Goal: Task Accomplishment & Management: Manage account settings

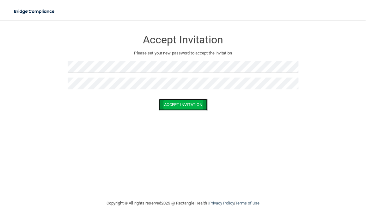
click at [193, 102] on button "Accept Invitation" at bounding box center [183, 105] width 49 height 12
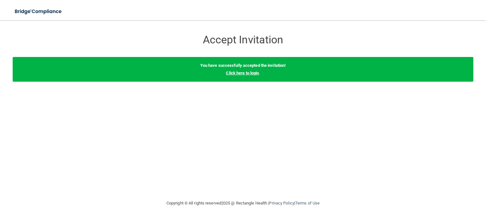
click at [238, 75] on link "Click here to login" at bounding box center [242, 73] width 33 height 5
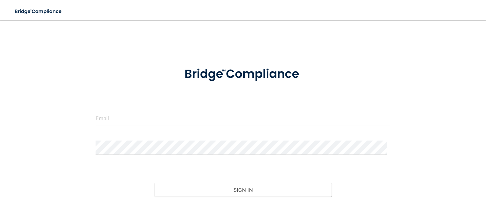
scroll to position [33, 0]
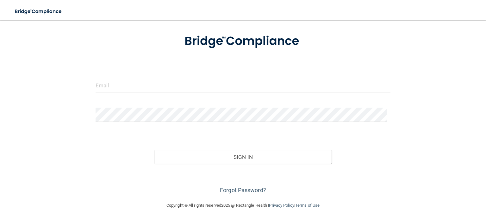
click at [147, 71] on form "Invalid email/password. You don't have permission to access that page. Sign In …" at bounding box center [243, 110] width 295 height 170
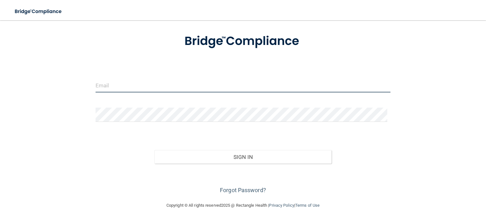
click at [117, 82] on input "email" at bounding box center [243, 85] width 295 height 14
type input "[EMAIL_ADDRESS][DOMAIN_NAME]"
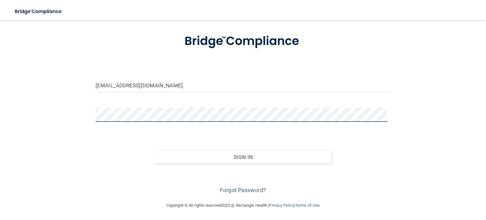
click at [154, 150] on button "Sign In" at bounding box center [242, 157] width 177 height 14
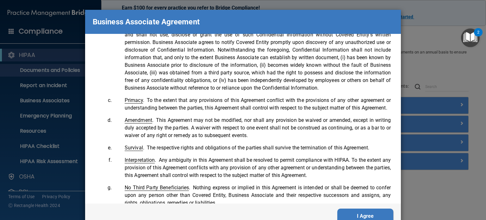
scroll to position [1290, 0]
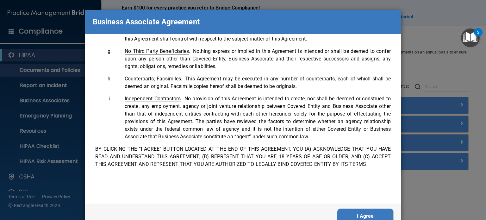
click at [366, 215] on button "I Agree" at bounding box center [365, 216] width 56 height 15
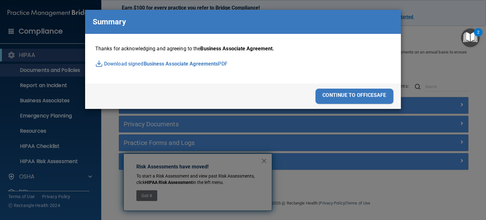
click at [360, 93] on div "continue to officesafe" at bounding box center [355, 96] width 78 height 15
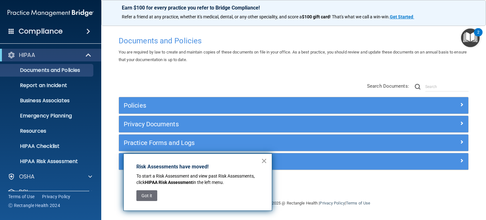
click at [266, 159] on button "×" at bounding box center [264, 161] width 6 height 10
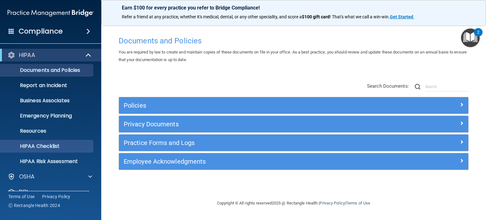
scroll to position [42, 0]
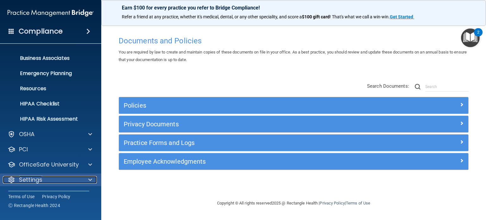
click at [87, 177] on div at bounding box center [89, 180] width 16 height 8
click at [33, 179] on p "Settings" at bounding box center [30, 180] width 23 height 8
click at [92, 177] on div at bounding box center [89, 180] width 16 height 8
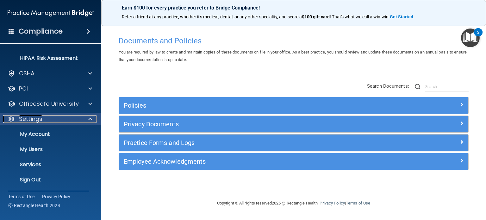
scroll to position [103, 0]
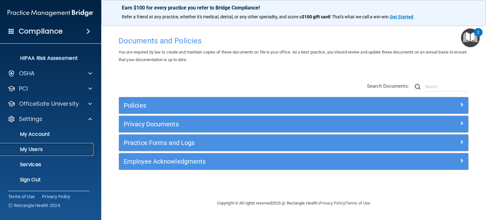
click at [44, 153] on link "My Users" at bounding box center [44, 149] width 100 height 13
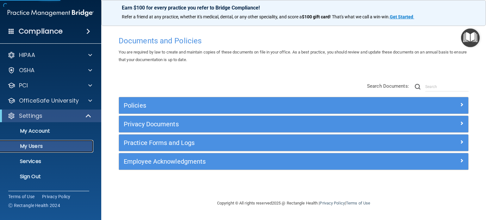
click at [34, 144] on p "My Users" at bounding box center [47, 146] width 86 height 6
select select "20"
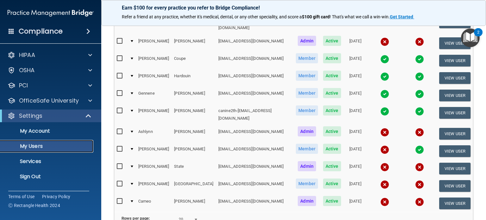
scroll to position [115, 0]
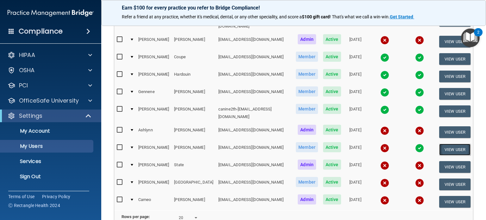
click at [366, 144] on button "View User" at bounding box center [454, 150] width 31 height 12
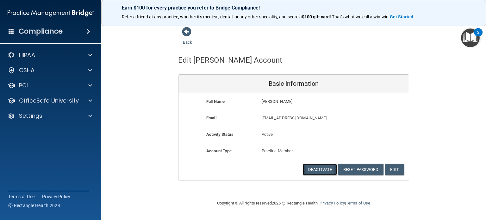
click at [318, 170] on button "Deactivate" at bounding box center [320, 170] width 34 height 12
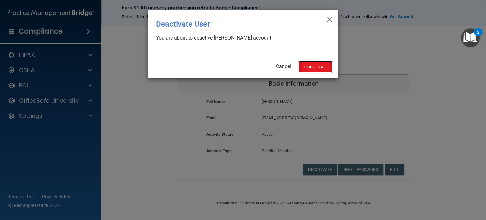
click at [315, 65] on button "Deactivate" at bounding box center [315, 67] width 34 height 12
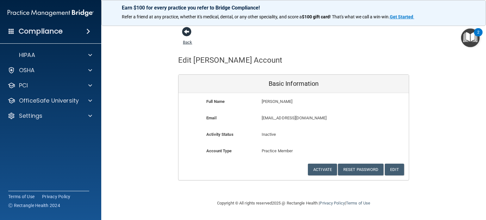
click at [184, 30] on span at bounding box center [186, 31] width 9 height 9
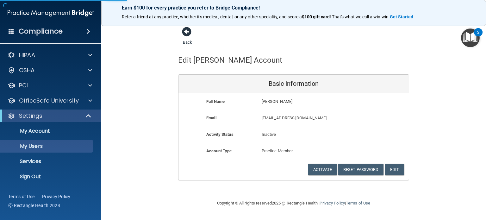
select select "20"
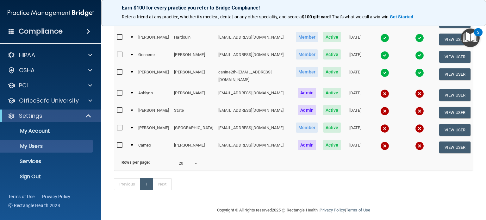
scroll to position [152, 0]
click at [459, 141] on button "View User" at bounding box center [454, 147] width 31 height 12
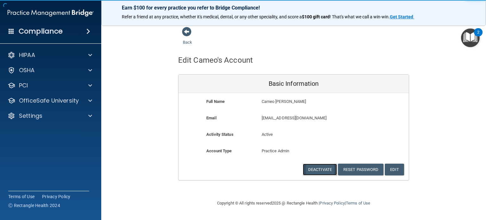
click at [317, 169] on button "Deactivate" at bounding box center [320, 170] width 34 height 12
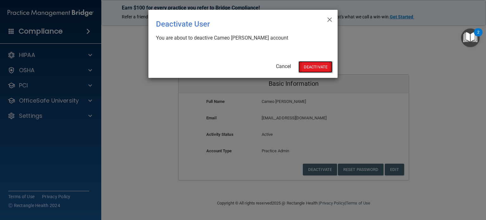
click at [310, 62] on button "Deactivate" at bounding box center [315, 67] width 34 height 12
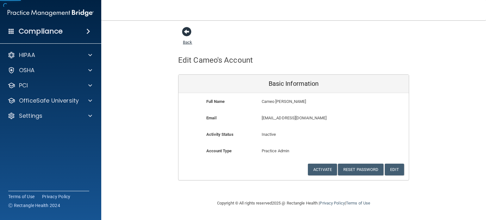
click at [185, 29] on span at bounding box center [186, 31] width 9 height 9
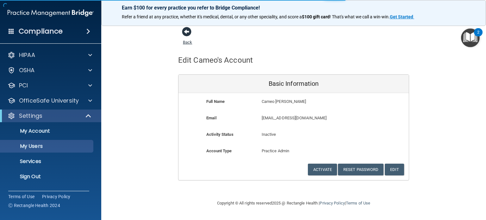
select select "20"
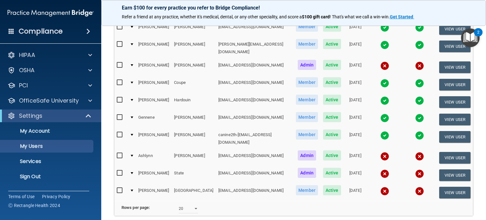
scroll to position [90, 0]
click at [460, 186] on button "View User" at bounding box center [454, 192] width 31 height 12
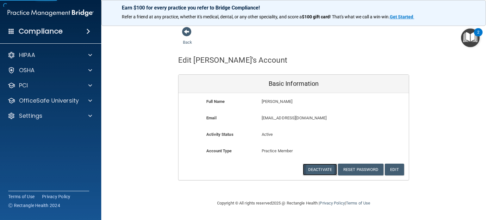
click at [321, 171] on button "Deactivate" at bounding box center [320, 170] width 34 height 12
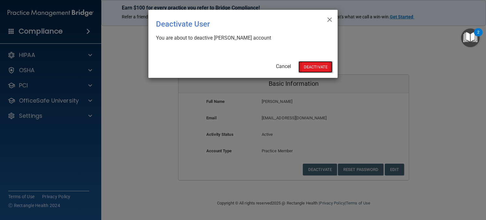
click at [315, 63] on button "Deactivate" at bounding box center [315, 67] width 34 height 12
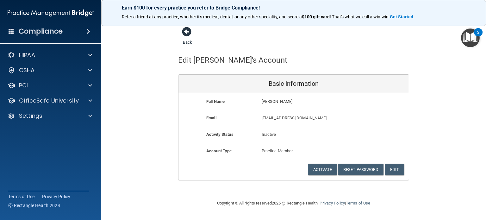
click at [190, 32] on span at bounding box center [186, 31] width 9 height 9
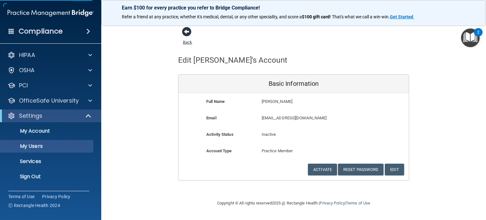
select select "20"
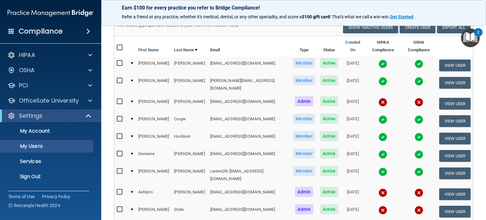
scroll to position [54, 0]
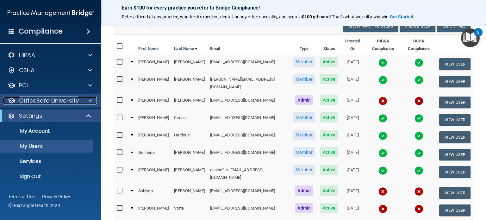
click at [75, 103] on p "OfficeSafe University" at bounding box center [49, 101] width 60 height 8
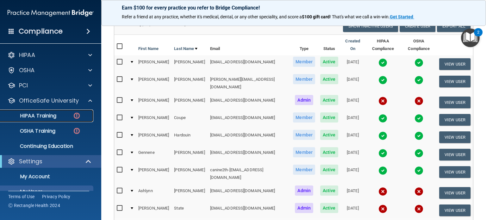
click at [65, 117] on div "HIPAA Training" at bounding box center [47, 116] width 86 height 6
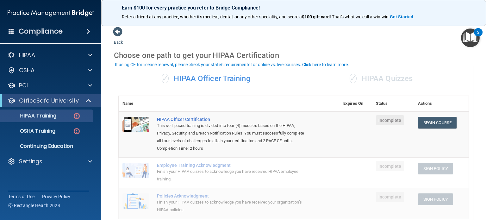
click at [228, 75] on div "✓ HIPAA Officer Training" at bounding box center [206, 78] width 175 height 19
click at [395, 76] on div "✓ HIPAA Quizzes" at bounding box center [381, 78] width 175 height 19
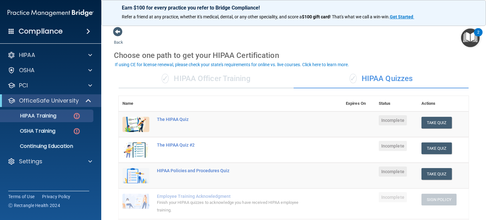
click at [235, 79] on div "✓ HIPAA Officer Training" at bounding box center [206, 78] width 175 height 19
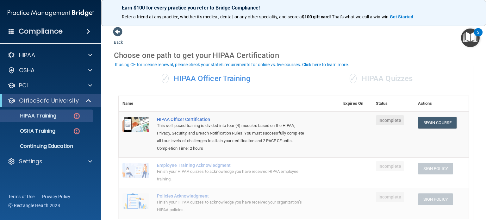
click at [400, 75] on div "✓ HIPAA Quizzes" at bounding box center [381, 78] width 175 height 19
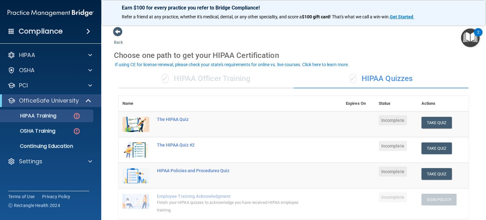
click at [230, 76] on div "✓ HIPAA Officer Training" at bounding box center [206, 78] width 175 height 19
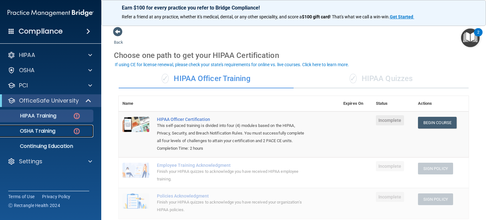
click at [35, 135] on link "OSHA Training" at bounding box center [44, 131] width 100 height 13
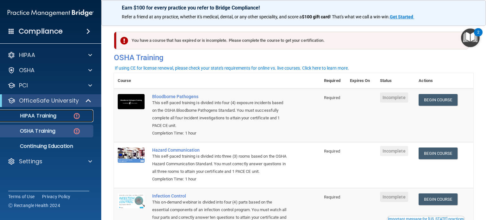
click at [42, 115] on p "HIPAA Training" at bounding box center [30, 116] width 52 height 6
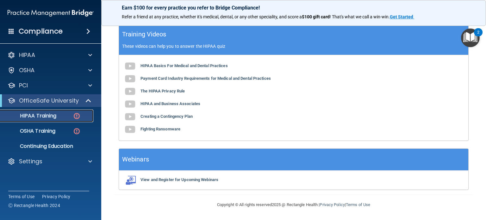
scroll to position [209, 0]
click at [47, 131] on p "OSHA Training" at bounding box center [29, 131] width 51 height 6
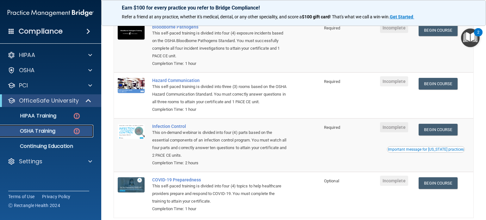
scroll to position [76, 0]
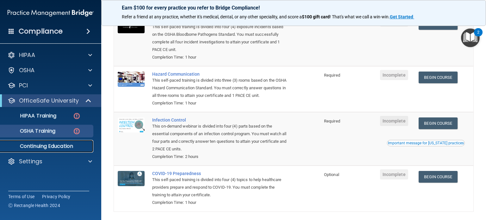
click at [55, 144] on p "Continuing Education" at bounding box center [47, 146] width 86 height 6
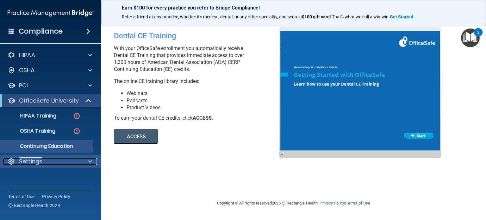
click at [34, 158] on p "Settings" at bounding box center [30, 162] width 23 height 8
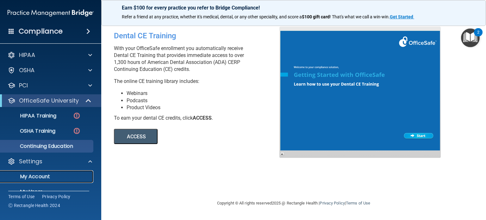
click at [46, 176] on p "My Account" at bounding box center [47, 176] width 86 height 6
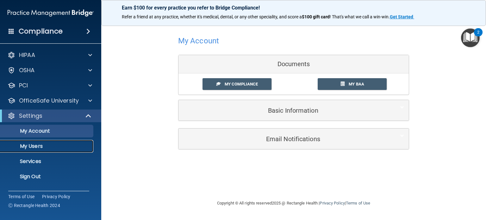
click at [32, 144] on p "My Users" at bounding box center [47, 146] width 86 height 6
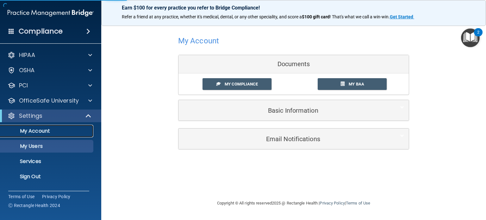
click at [39, 133] on p "My Account" at bounding box center [47, 131] width 86 height 6
select select "20"
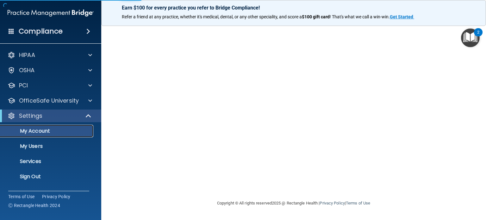
click at [36, 132] on p "My Account" at bounding box center [47, 131] width 86 height 6
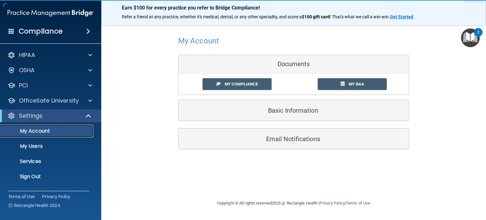
click at [36, 132] on p "My Account" at bounding box center [47, 131] width 86 height 6
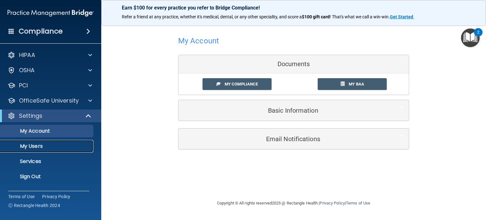
click at [37, 144] on p "My Users" at bounding box center [47, 146] width 86 height 6
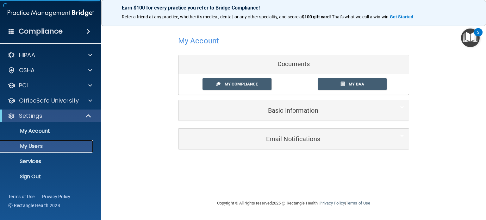
select select "20"
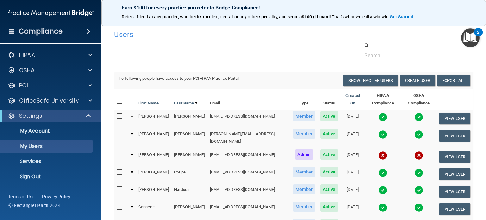
drag, startPoint x: 373, startPoint y: 110, endPoint x: 343, endPoint y: 111, distance: 30.7
drag, startPoint x: 343, startPoint y: 111, endPoint x: 244, endPoint y: 46, distance: 117.9
click at [244, 46] on div at bounding box center [293, 51] width 369 height 19
click at [415, 113] on img at bounding box center [419, 117] width 9 height 9
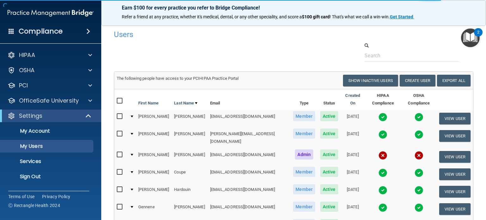
click at [371, 118] on td at bounding box center [383, 118] width 36 height 17
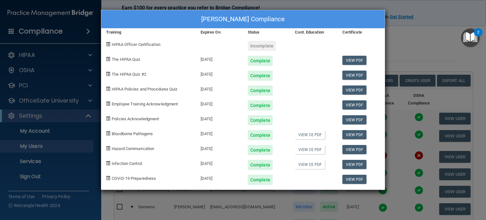
click at [403, 52] on div "[PERSON_NAME] Compliance Training Expires On Status Cont. Education Certificate…" at bounding box center [243, 110] width 486 height 220
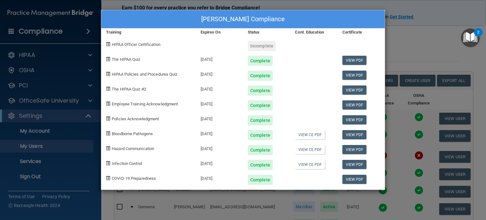
click at [403, 52] on div "[PERSON_NAME] Compliance Training Expires On Status Cont. Education Certificate…" at bounding box center [243, 110] width 486 height 220
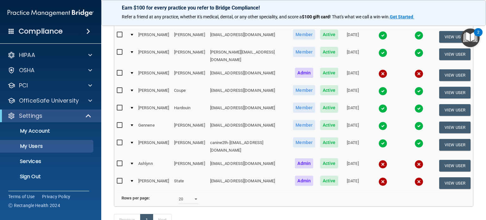
scroll to position [82, 0]
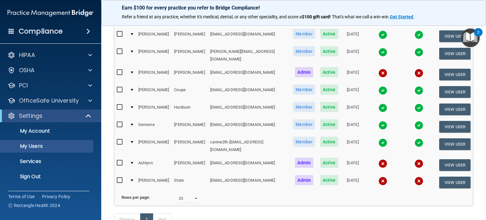
click at [118, 178] on input "checkbox" at bounding box center [120, 180] width 7 height 5
checkbox input "true"
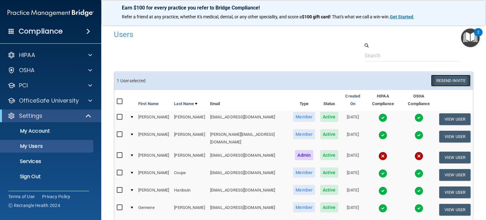
click at [459, 79] on button "Resend Invite" at bounding box center [451, 81] width 40 height 12
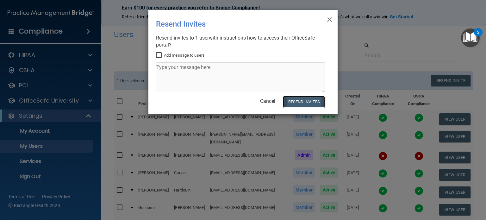
click at [292, 101] on button "Resend Invites" at bounding box center [304, 102] width 42 height 12
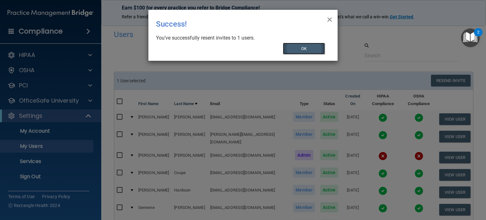
click at [311, 47] on button "OK" at bounding box center [304, 49] width 42 height 12
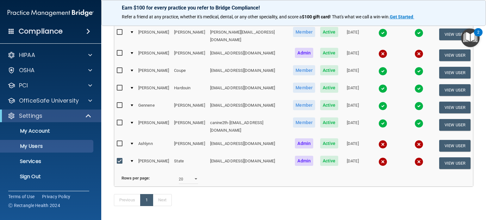
scroll to position [102, 0]
click at [121, 141] on input "checkbox" at bounding box center [120, 143] width 7 height 5
checkbox input "true"
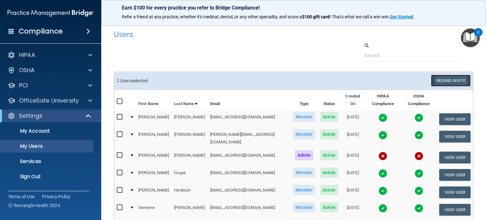
click at [452, 81] on button "Resend Invite" at bounding box center [451, 81] width 40 height 12
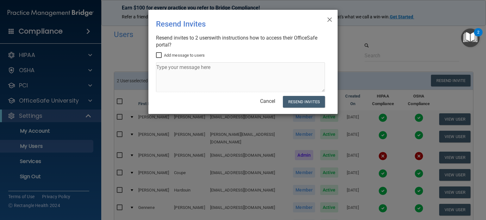
click at [333, 18] on div "× Close Resend Invites There was an error while sending the invitations ... Res…" at bounding box center [242, 62] width 189 height 104
click at [328, 21] on span "×" at bounding box center [330, 18] width 6 height 13
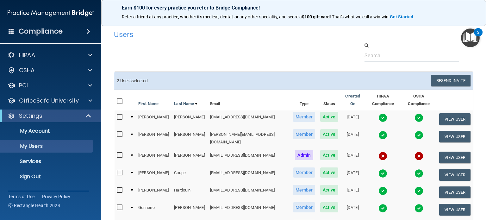
click at [222, 52] on div at bounding box center [293, 51] width 369 height 19
click at [54, 31] on h4 "Compliance" at bounding box center [41, 31] width 44 height 9
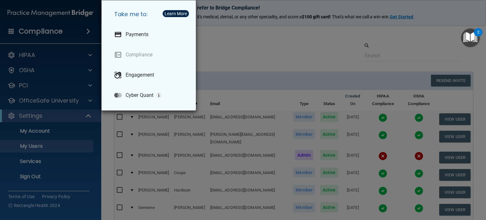
click at [251, 53] on div "Take me to: Payments Compliance Engagement Cyber Quant" at bounding box center [243, 110] width 486 height 220
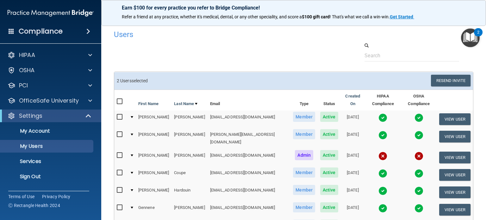
drag, startPoint x: 276, startPoint y: 16, endPoint x: 243, endPoint y: 45, distance: 44.0
click at [243, 45] on div at bounding box center [293, 51] width 369 height 19
click at [299, 28] on div "Users" at bounding box center [216, 35] width 215 height 16
click at [25, 176] on p "Sign Out" at bounding box center [47, 176] width 86 height 6
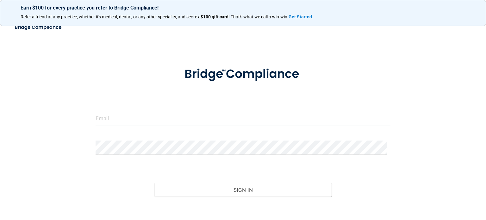
click at [136, 114] on input "email" at bounding box center [243, 118] width 295 height 14
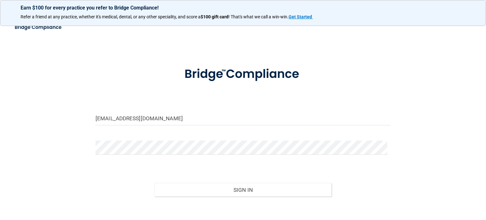
click at [96, 119] on input "[EMAIL_ADDRESS][DOMAIN_NAME]" at bounding box center [243, 118] width 295 height 14
type input "[EMAIL_ADDRESS][DOMAIN_NAME]"
click at [0, 150] on main "[EMAIL_ADDRESS][DOMAIN_NAME] Invalid email/password. You don't have permission …" at bounding box center [243, 120] width 486 height 200
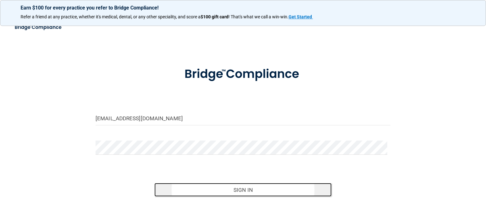
click at [247, 186] on button "Sign In" at bounding box center [242, 190] width 177 height 14
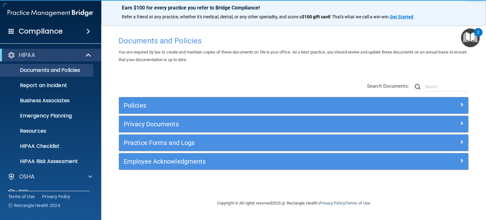
click at [256, 82] on div "Policies Select All (Unselect 0) Unselect All Print Selected (0) Acceptable Use…" at bounding box center [293, 126] width 359 height 101
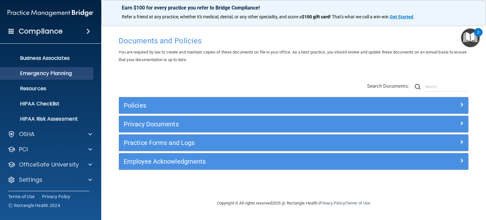
scroll to position [42, 0]
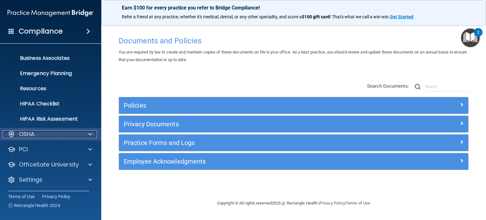
click at [44, 133] on div "OSHA" at bounding box center [42, 134] width 78 height 8
click at [43, 134] on div "OSHA" at bounding box center [42, 134] width 78 height 8
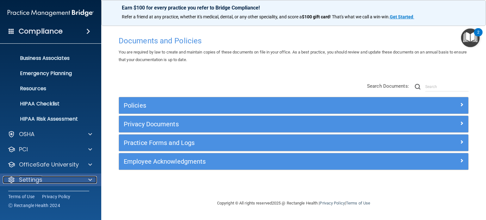
click at [85, 179] on div at bounding box center [89, 180] width 16 height 8
click at [27, 181] on p "Settings" at bounding box center [30, 180] width 23 height 8
click at [91, 178] on span at bounding box center [90, 180] width 4 height 8
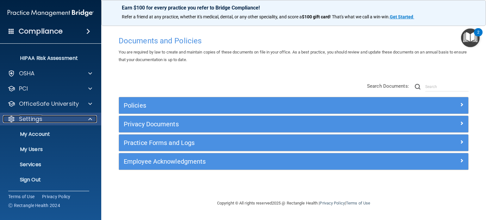
scroll to position [103, 0]
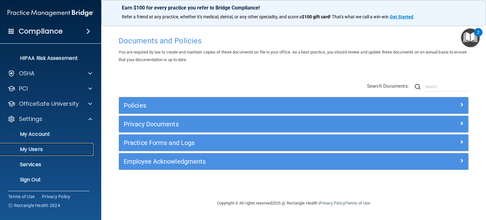
click at [32, 149] on p "My Users" at bounding box center [47, 149] width 86 height 6
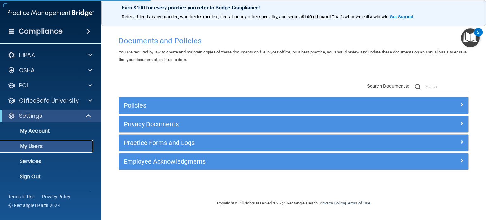
select select "20"
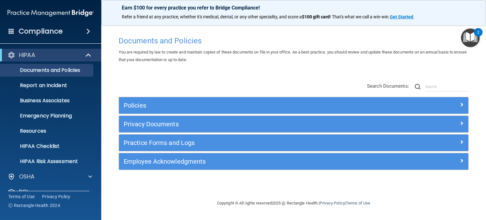
scroll to position [42, 0]
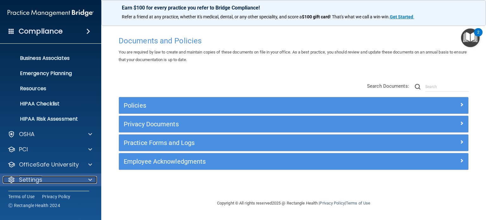
click at [93, 182] on div at bounding box center [89, 180] width 16 height 8
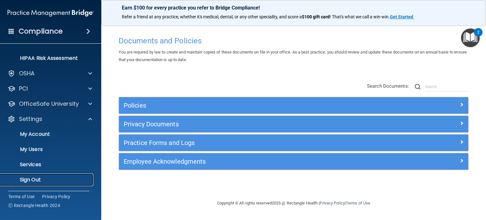
click at [33, 182] on p "Sign Out" at bounding box center [47, 180] width 86 height 6
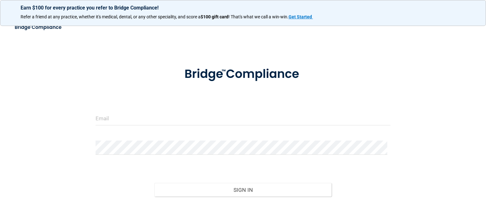
click at [111, 107] on form "Invalid email/password. You don't have permission to access that page. Sign In …" at bounding box center [243, 143] width 295 height 170
click at [108, 118] on input "email" at bounding box center [243, 118] width 295 height 14
click at [98, 117] on input "[EMAIL_ADDRESS][DOMAIN_NAME]" at bounding box center [243, 118] width 295 height 14
type input "[EMAIL_ADDRESS][DOMAIN_NAME]"
click at [92, 189] on div "Sign In" at bounding box center [243, 183] width 304 height 27
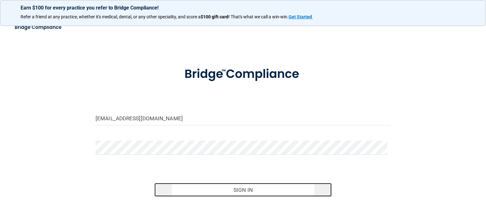
click at [238, 187] on button "Sign In" at bounding box center [242, 190] width 177 height 14
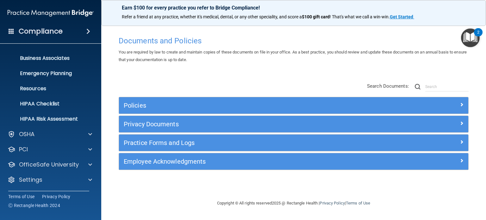
scroll to position [41, 0]
drag, startPoint x: 192, startPoint y: 1, endPoint x: 316, endPoint y: 49, distance: 132.8
click at [316, 49] on div "You are required by law to create and maintain copies of these documents on fil…" at bounding box center [293, 55] width 359 height 15
click at [88, 180] on div at bounding box center [89, 180] width 16 height 8
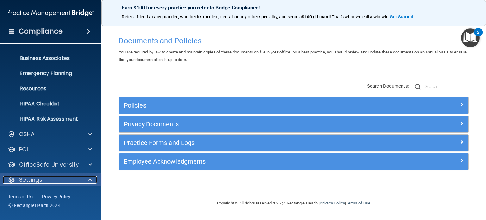
drag, startPoint x: 88, startPoint y: 180, endPoint x: 84, endPoint y: 178, distance: 4.5
click at [84, 178] on div at bounding box center [89, 180] width 16 height 8
click at [89, 179] on span at bounding box center [90, 180] width 4 height 8
click at [90, 179] on span at bounding box center [90, 180] width 4 height 8
click at [37, 177] on p "Settings" at bounding box center [30, 180] width 23 height 8
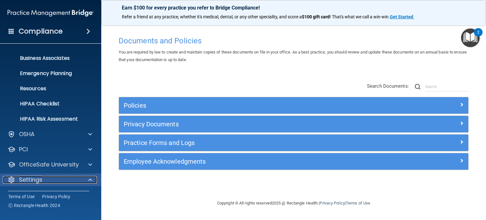
click at [92, 180] on div at bounding box center [89, 180] width 16 height 8
click at [90, 179] on span at bounding box center [90, 180] width 4 height 8
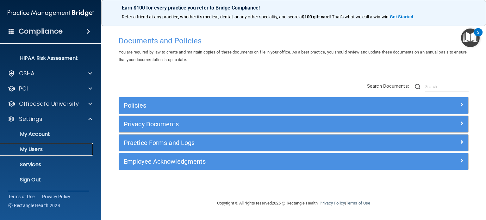
click at [28, 148] on p "My Users" at bounding box center [47, 149] width 86 height 6
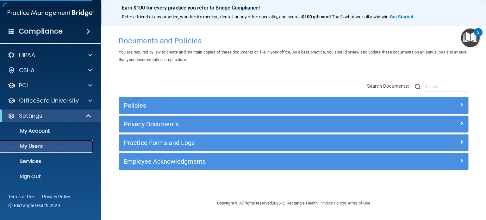
select select "20"
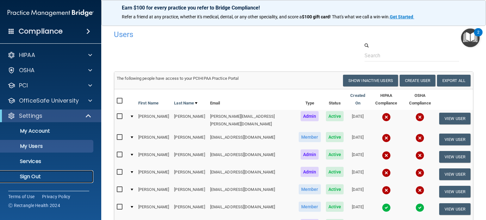
click at [30, 179] on p "Sign Out" at bounding box center [47, 176] width 86 height 6
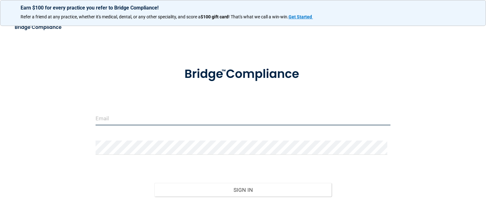
click at [138, 112] on input "email" at bounding box center [243, 118] width 295 height 14
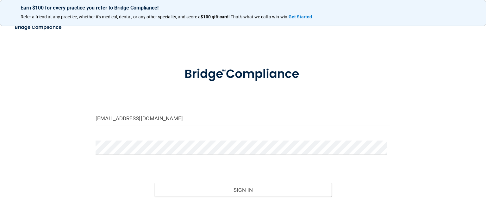
click at [97, 116] on input "[EMAIL_ADDRESS][DOMAIN_NAME]" at bounding box center [243, 118] width 295 height 14
type input "[EMAIL_ADDRESS][DOMAIN_NAME]"
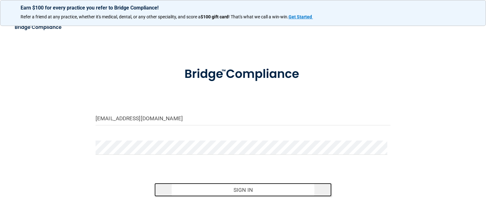
click at [246, 192] on button "Sign In" at bounding box center [242, 190] width 177 height 14
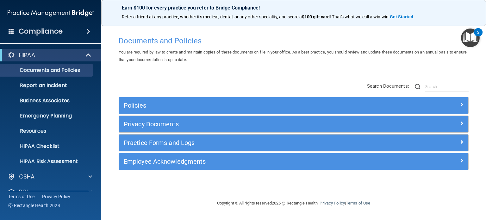
scroll to position [42, 0]
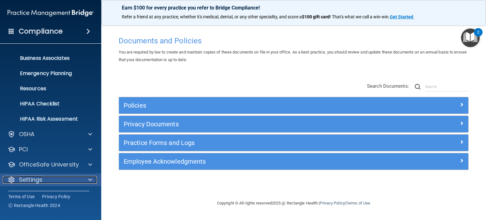
click at [91, 180] on span at bounding box center [90, 180] width 4 height 8
click at [87, 179] on div at bounding box center [89, 180] width 16 height 8
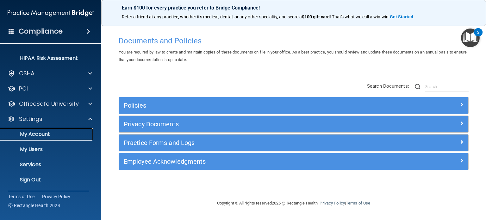
click at [38, 130] on link "My Account" at bounding box center [44, 134] width 100 height 13
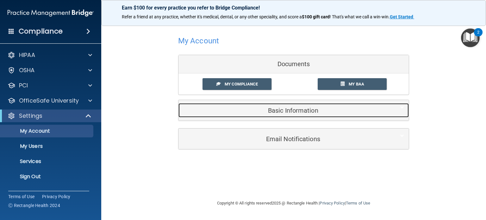
click at [305, 109] on h5 "Basic Information" at bounding box center [284, 110] width 202 height 7
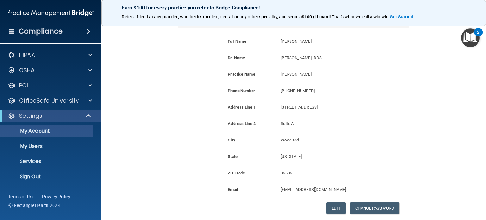
scroll to position [93, 0]
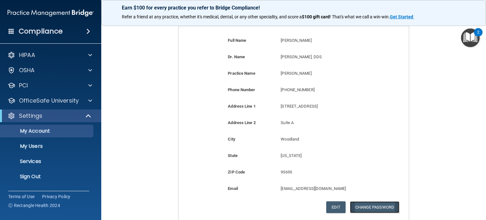
click at [382, 210] on button "Change Password" at bounding box center [375, 207] width 50 height 12
click at [376, 206] on button "Change Password" at bounding box center [375, 207] width 50 height 12
click at [366, 205] on button "Change Password" at bounding box center [375, 207] width 50 height 12
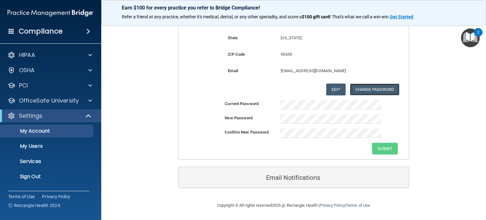
scroll to position [211, 0]
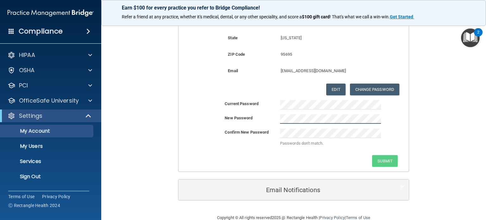
click at [227, 117] on div "New Password" at bounding box center [293, 118] width 230 height 9
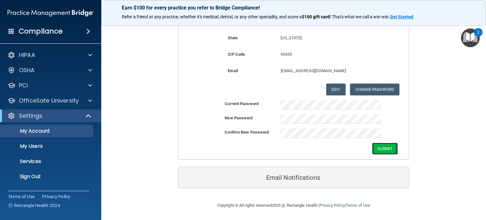
click at [389, 148] on button "Submit" at bounding box center [385, 149] width 26 height 12
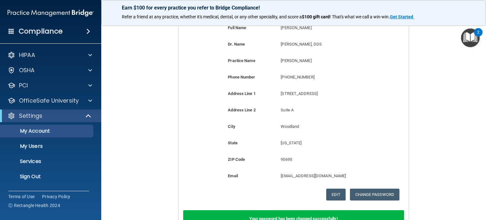
scroll to position [106, 0]
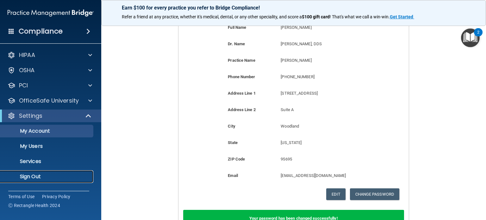
click at [36, 177] on p "Sign Out" at bounding box center [47, 176] width 86 height 6
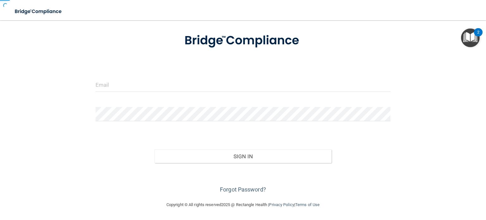
scroll to position [33, 0]
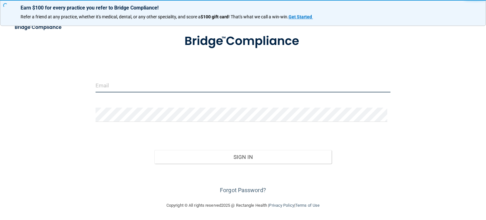
click at [139, 83] on input "email" at bounding box center [243, 85] width 295 height 14
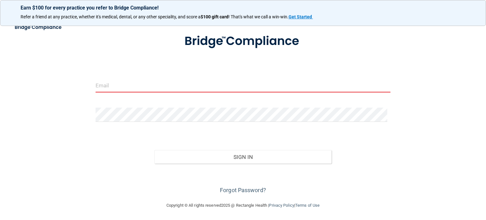
type input "[EMAIL_ADDRESS][DOMAIN_NAME]"
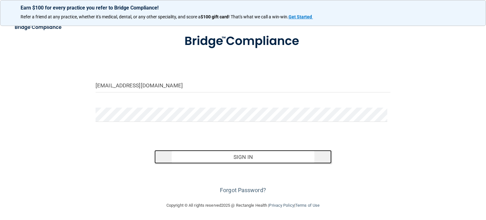
click at [261, 157] on button "Sign In" at bounding box center [242, 157] width 177 height 14
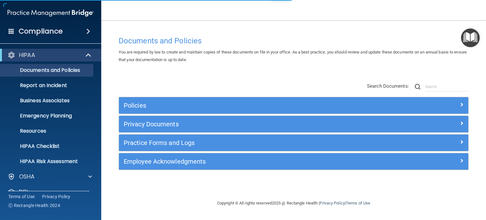
scroll to position [42, 0]
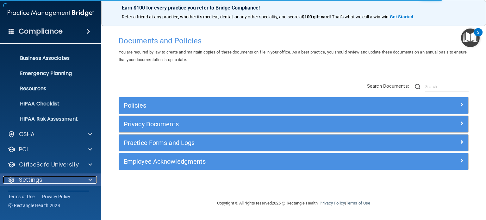
click at [87, 178] on div at bounding box center [89, 180] width 16 height 8
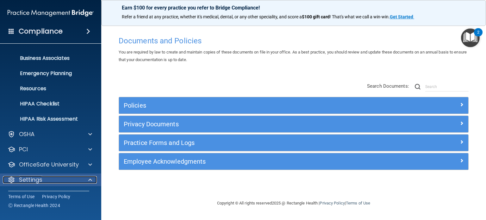
scroll to position [103, 0]
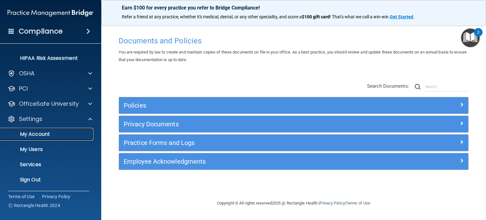
click at [28, 135] on p "My Account" at bounding box center [47, 134] width 86 height 6
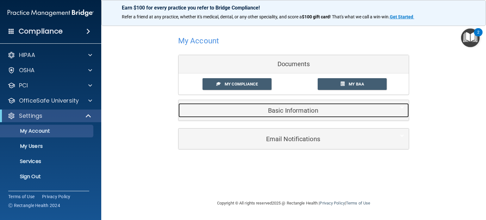
click at [291, 110] on h5 "Basic Information" at bounding box center [284, 110] width 202 height 7
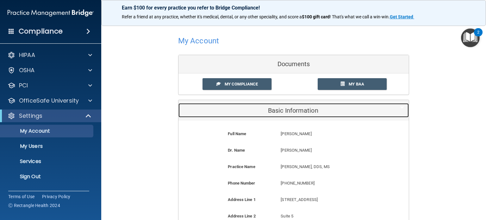
scroll to position [157, 0]
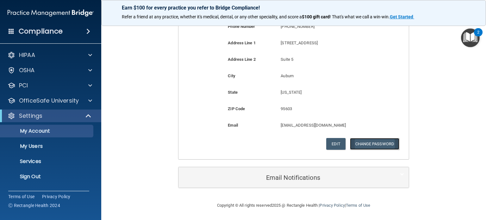
click at [372, 143] on button "Change Password" at bounding box center [375, 144] width 50 height 12
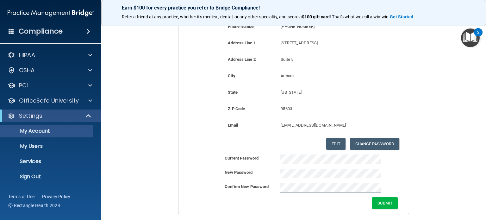
click at [372, 197] on button "Submit" at bounding box center [385, 203] width 26 height 12
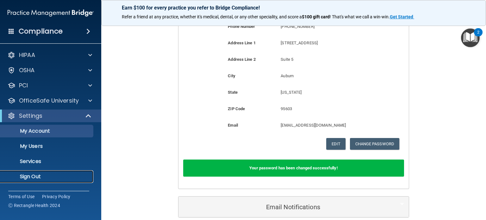
click at [33, 175] on p "Sign Out" at bounding box center [47, 176] width 86 height 6
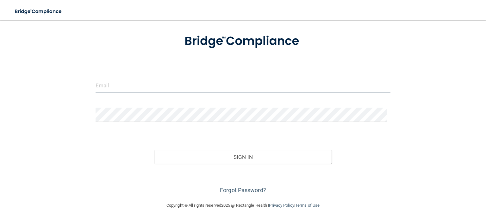
click at [127, 82] on input "email" at bounding box center [243, 85] width 295 height 14
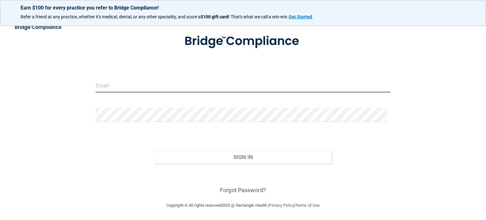
type input "[EMAIL_ADDRESS][DOMAIN_NAME]"
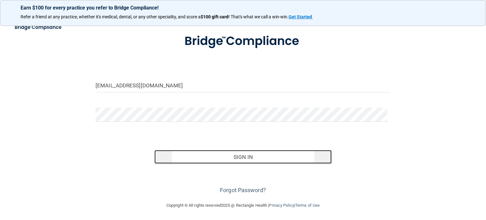
click at [243, 156] on button "Sign In" at bounding box center [242, 157] width 177 height 14
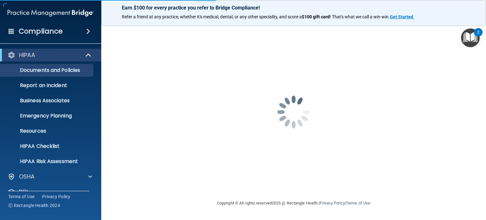
scroll to position [42, 0]
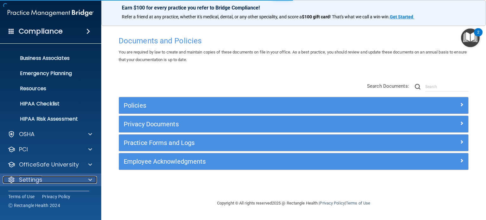
click at [89, 181] on span at bounding box center [90, 180] width 4 height 8
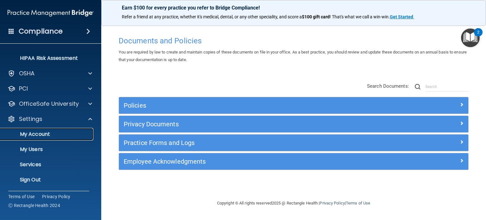
click at [47, 137] on link "My Account" at bounding box center [44, 134] width 100 height 13
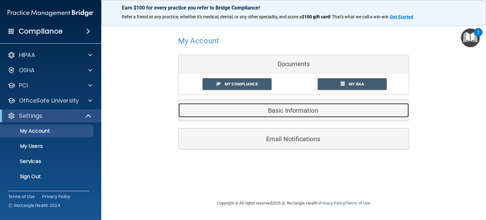
click at [283, 111] on h5 "Basic Information" at bounding box center [284, 110] width 202 height 7
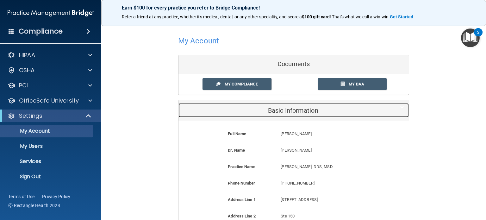
scroll to position [157, 0]
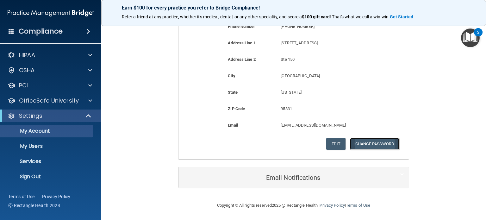
click at [384, 141] on button "Change Password" at bounding box center [375, 144] width 50 height 12
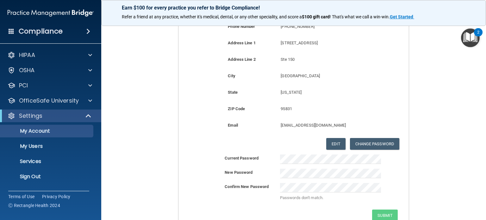
click at [302, 182] on div "Current Password New Password Confirm New Password Passwords don't match. Submit" at bounding box center [293, 187] width 230 height 67
click at [389, 199] on button "Submit" at bounding box center [385, 203] width 26 height 12
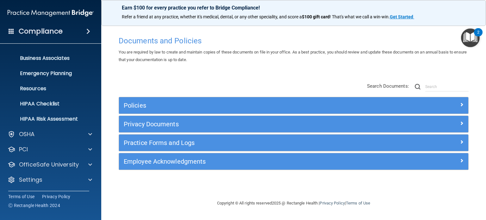
scroll to position [42, 0]
drag, startPoint x: 158, startPoint y: 1, endPoint x: 87, endPoint y: 179, distance: 191.7
click at [87, 179] on div at bounding box center [89, 180] width 16 height 8
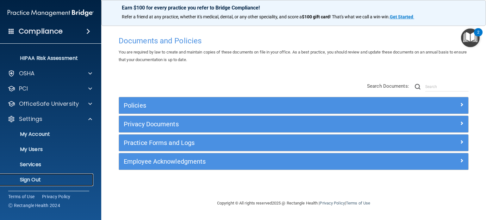
click at [40, 180] on p "Sign Out" at bounding box center [47, 180] width 86 height 6
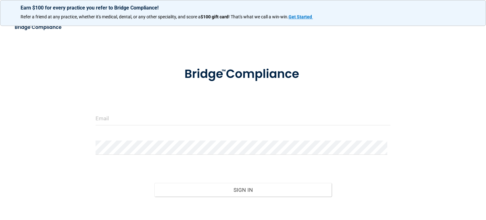
drag, startPoint x: 173, startPoint y: 1, endPoint x: 162, endPoint y: 10, distance: 14.6
click at [162, 10] on p "Earn $100 for every practice you refer to Bridge Compliance!" at bounding box center [243, 8] width 445 height 6
click at [107, 116] on input "email" at bounding box center [243, 118] width 295 height 14
type input "[EMAIL_ADDRESS][DOMAIN_NAME]"
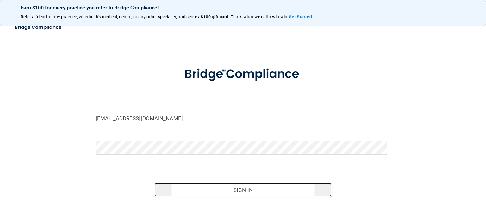
click at [247, 192] on button "Sign In" at bounding box center [242, 190] width 177 height 14
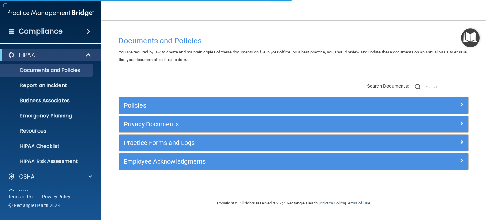
scroll to position [42, 0]
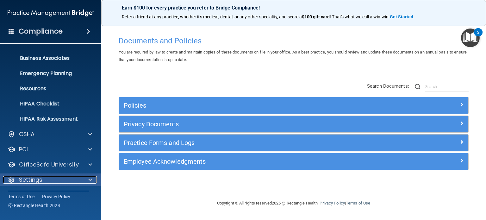
click at [93, 176] on div at bounding box center [89, 180] width 16 height 8
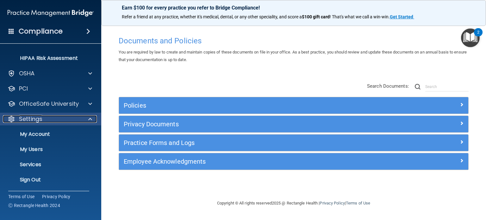
scroll to position [103, 0]
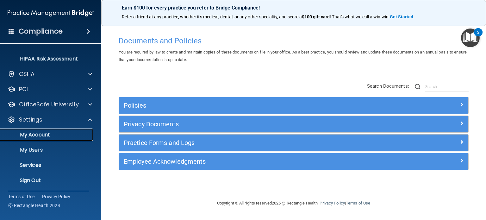
click at [40, 133] on p "My Account" at bounding box center [47, 135] width 86 height 6
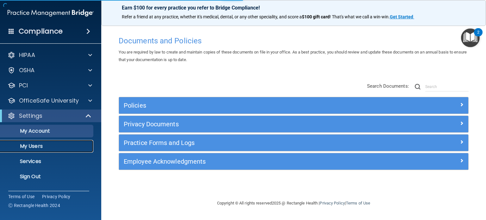
click at [34, 141] on link "My Users" at bounding box center [44, 146] width 100 height 13
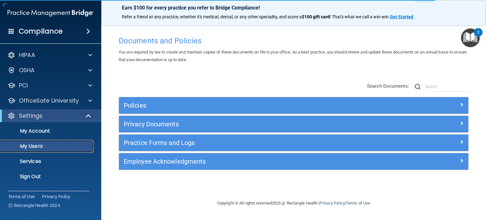
click at [37, 148] on p "My Users" at bounding box center [47, 146] width 86 height 6
select select "20"
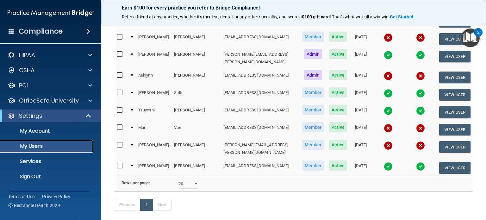
scroll to position [205, 0]
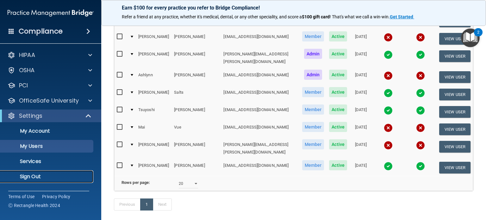
click at [34, 176] on p "Sign Out" at bounding box center [47, 176] width 86 height 6
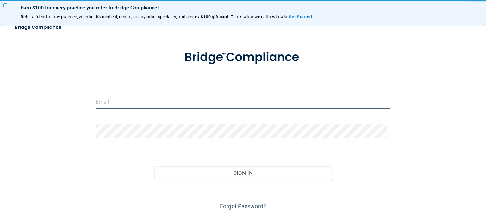
click at [147, 94] on input "email" at bounding box center [243, 101] width 295 height 14
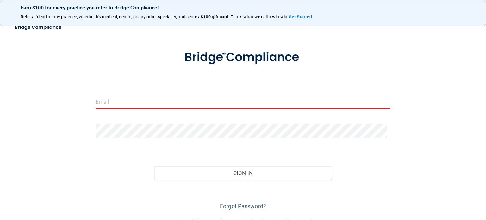
type input "[EMAIL_ADDRESS][DOMAIN_NAME]"
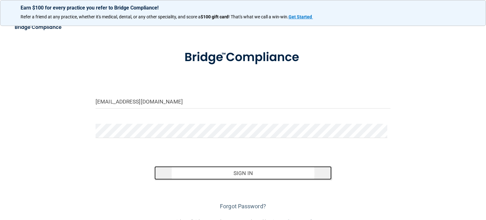
click at [259, 174] on button "Sign In" at bounding box center [242, 173] width 177 height 14
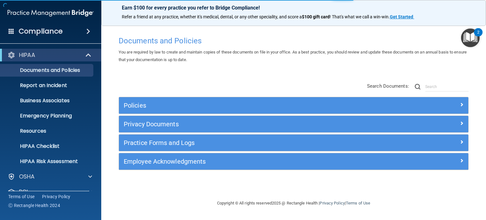
scroll to position [42, 0]
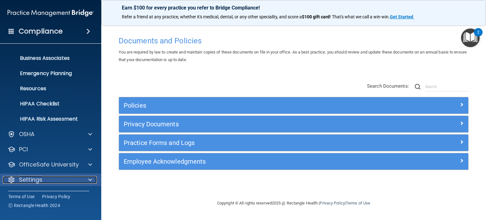
click at [92, 181] on div at bounding box center [89, 180] width 16 height 8
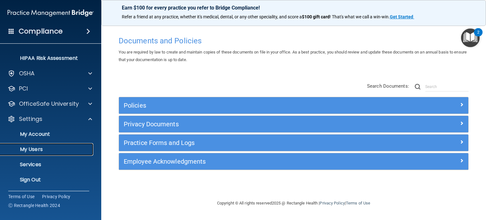
click at [33, 147] on p "My Users" at bounding box center [47, 149] width 86 height 6
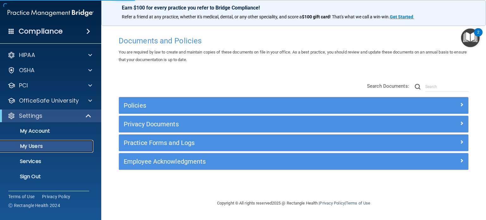
select select "20"
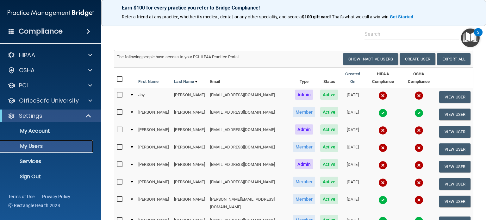
scroll to position [21, 0]
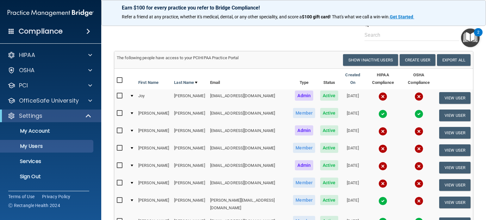
click at [167, 30] on div at bounding box center [293, 31] width 369 height 19
